Goal: Task Accomplishment & Management: Use online tool/utility

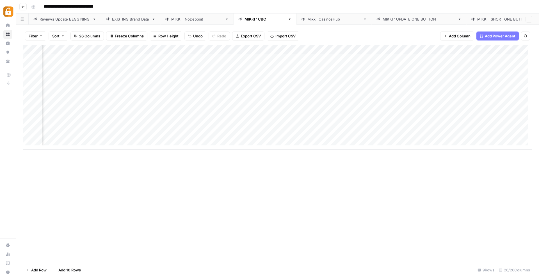
scroll to position [0, 316]
click at [248, 105] on div "Add Column" at bounding box center [278, 97] width 510 height 104
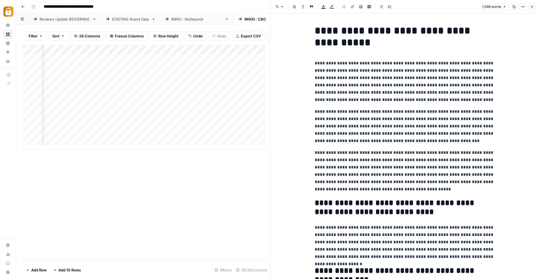
click at [190, 171] on div "Add Column" at bounding box center [146, 152] width 247 height 215
click at [531, 5] on icon "button" at bounding box center [531, 6] width 3 height 3
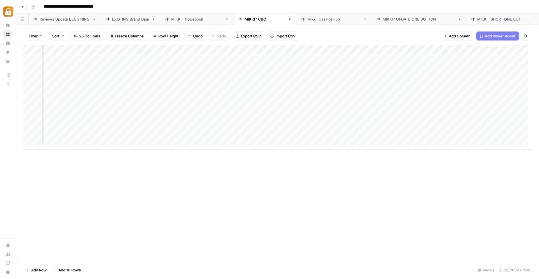
scroll to position [0, 213]
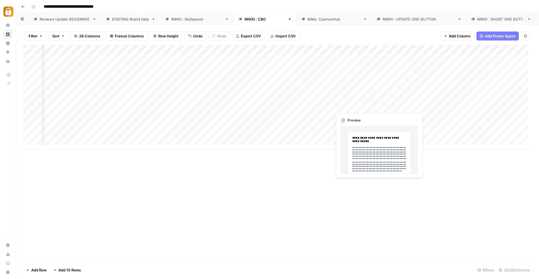
click at [341, 108] on div "Add Column" at bounding box center [278, 97] width 510 height 104
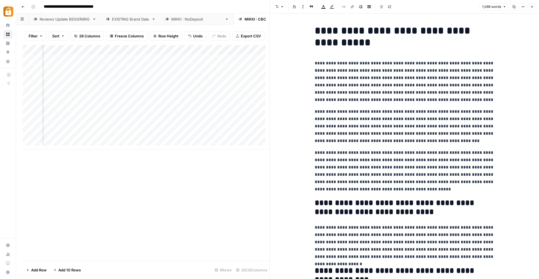
click at [534, 4] on button "Close" at bounding box center [531, 6] width 7 height 7
click at [531, 5] on icon "button" at bounding box center [531, 6] width 3 height 3
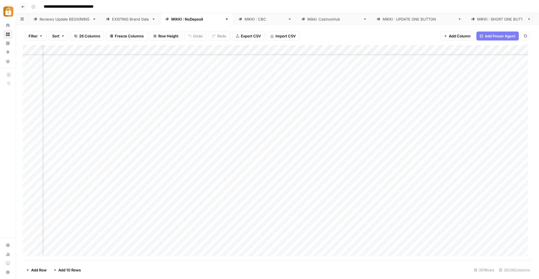
scroll to position [2139, 50]
click at [196, 19] on div "[PERSON_NAME] : NoDeposit" at bounding box center [196, 19] width 51 height 6
click at [245, 19] on div "[PERSON_NAME] : CBC" at bounding box center [265, 19] width 41 height 6
click at [204, 106] on div "Add Column" at bounding box center [278, 97] width 510 height 104
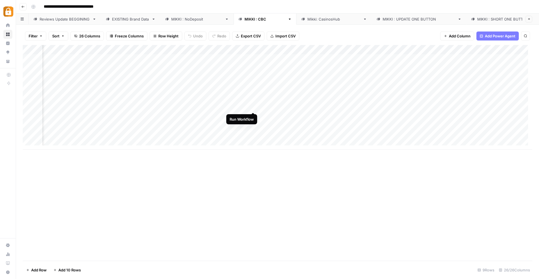
click at [253, 105] on div "Add Column" at bounding box center [278, 97] width 510 height 104
click at [405, 97] on div "Add Column" at bounding box center [278, 97] width 510 height 104
click at [140, 103] on div "Add Column" at bounding box center [278, 97] width 510 height 104
click at [461, 97] on div "Add Column" at bounding box center [278, 97] width 510 height 104
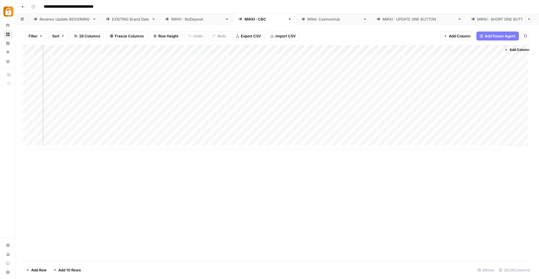
click at [461, 97] on div "Add Column" at bounding box center [278, 97] width 510 height 104
drag, startPoint x: 502, startPoint y: 114, endPoint x: 453, endPoint y: 110, distance: 48.5
click at [453, 110] on textarea "**********" at bounding box center [480, 105] width 112 height 25
click at [129, 99] on div "Add Column" at bounding box center [278, 97] width 510 height 104
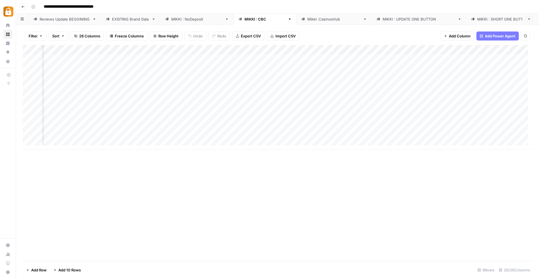
click at [129, 99] on div "Add Column" at bounding box center [278, 97] width 510 height 104
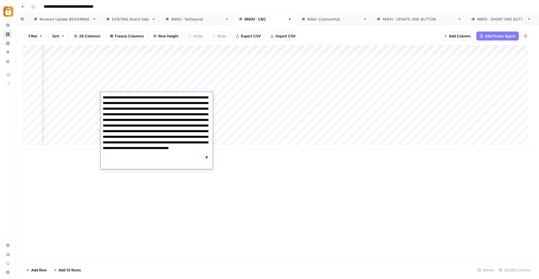
drag, startPoint x: 104, startPoint y: 97, endPoint x: 164, endPoint y: 152, distance: 81.7
click at [162, 153] on textarea "**********" at bounding box center [157, 128] width 112 height 70
drag, startPoint x: 202, startPoint y: 161, endPoint x: 98, endPoint y: 96, distance: 123.1
click at [98, 96] on body "**********" at bounding box center [269, 139] width 539 height 279
